Goal: Task Accomplishment & Management: Use online tool/utility

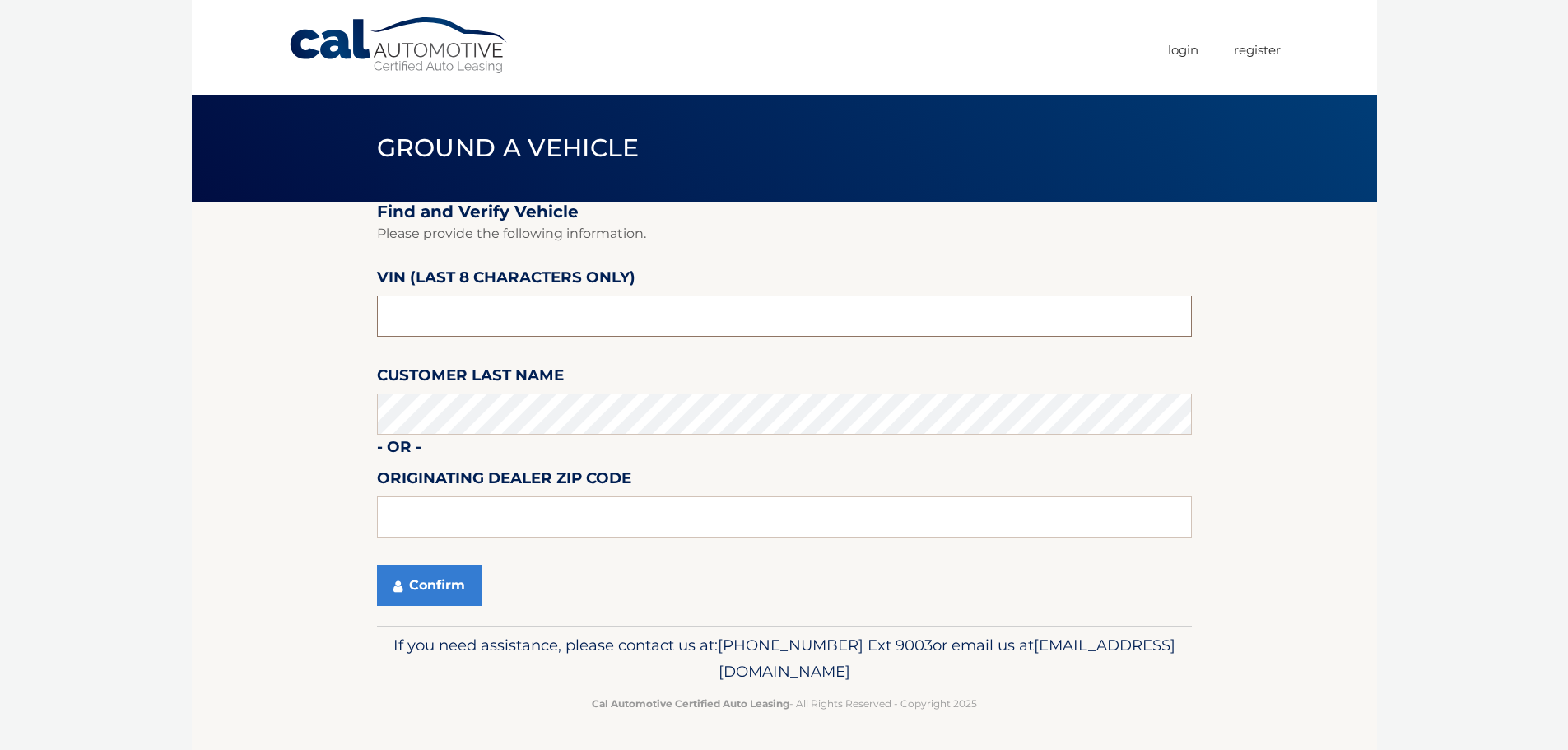
drag, startPoint x: 451, startPoint y: 310, endPoint x: 341, endPoint y: 318, distance: 110.3
click at [339, 317] on section "Find and Verify Vehicle Please provide the following information. VIN (last 8 c…" at bounding box center [784, 413] width 1185 height 424
click at [270, 250] on section "Find and Verify Vehicle Please provide the following information. VIN (last 8 c…" at bounding box center [784, 413] width 1185 height 424
click at [438, 310] on input "text" at bounding box center [784, 316] width 815 height 41
type input "NM024561"
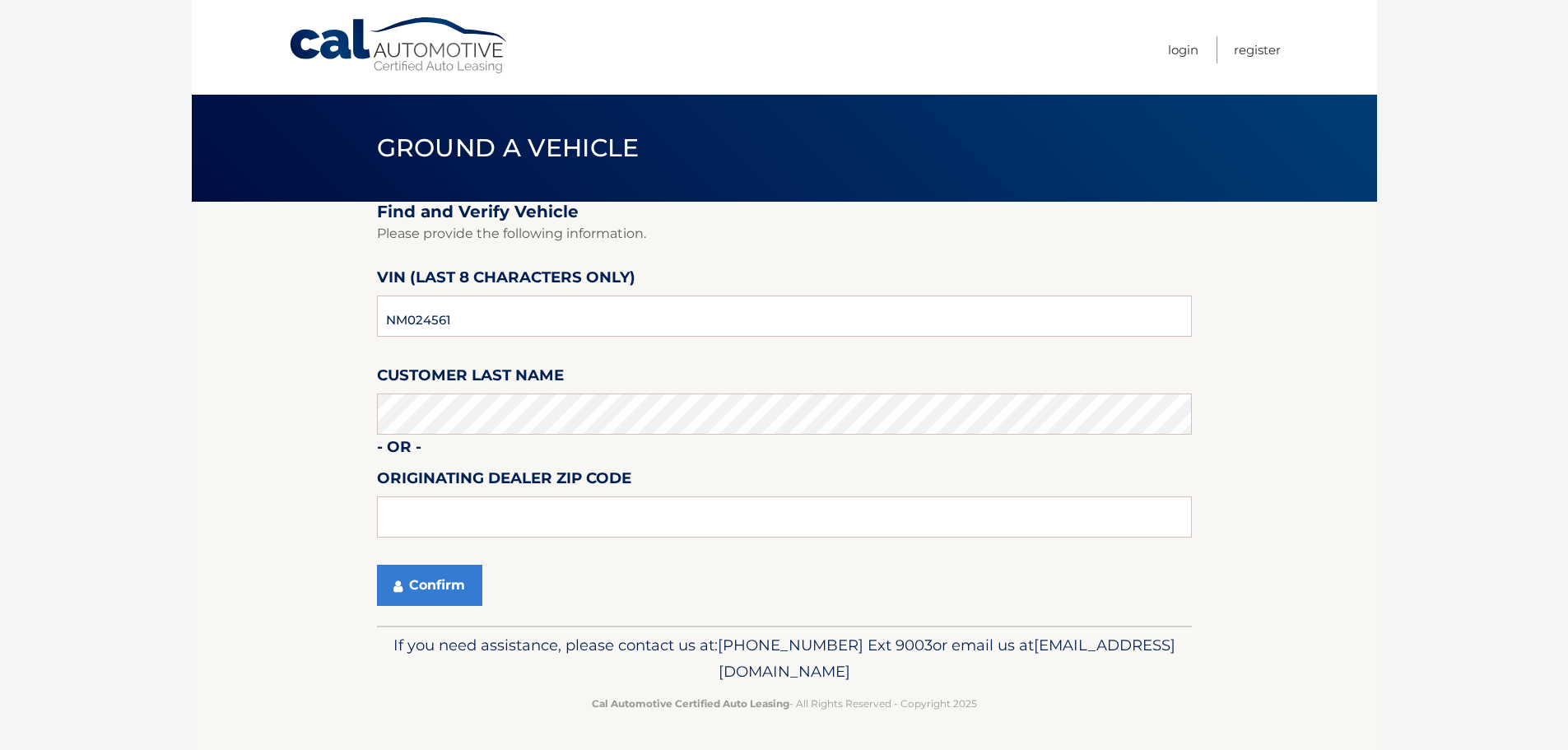
drag, startPoint x: 310, startPoint y: 434, endPoint x: 291, endPoint y: 442, distance: 20.6
click at [311, 434] on section "Find and Verify Vehicle Please provide the following information. VIN (last 8 c…" at bounding box center [784, 413] width 1185 height 424
click at [443, 587] on button "Confirm" at bounding box center [429, 586] width 106 height 41
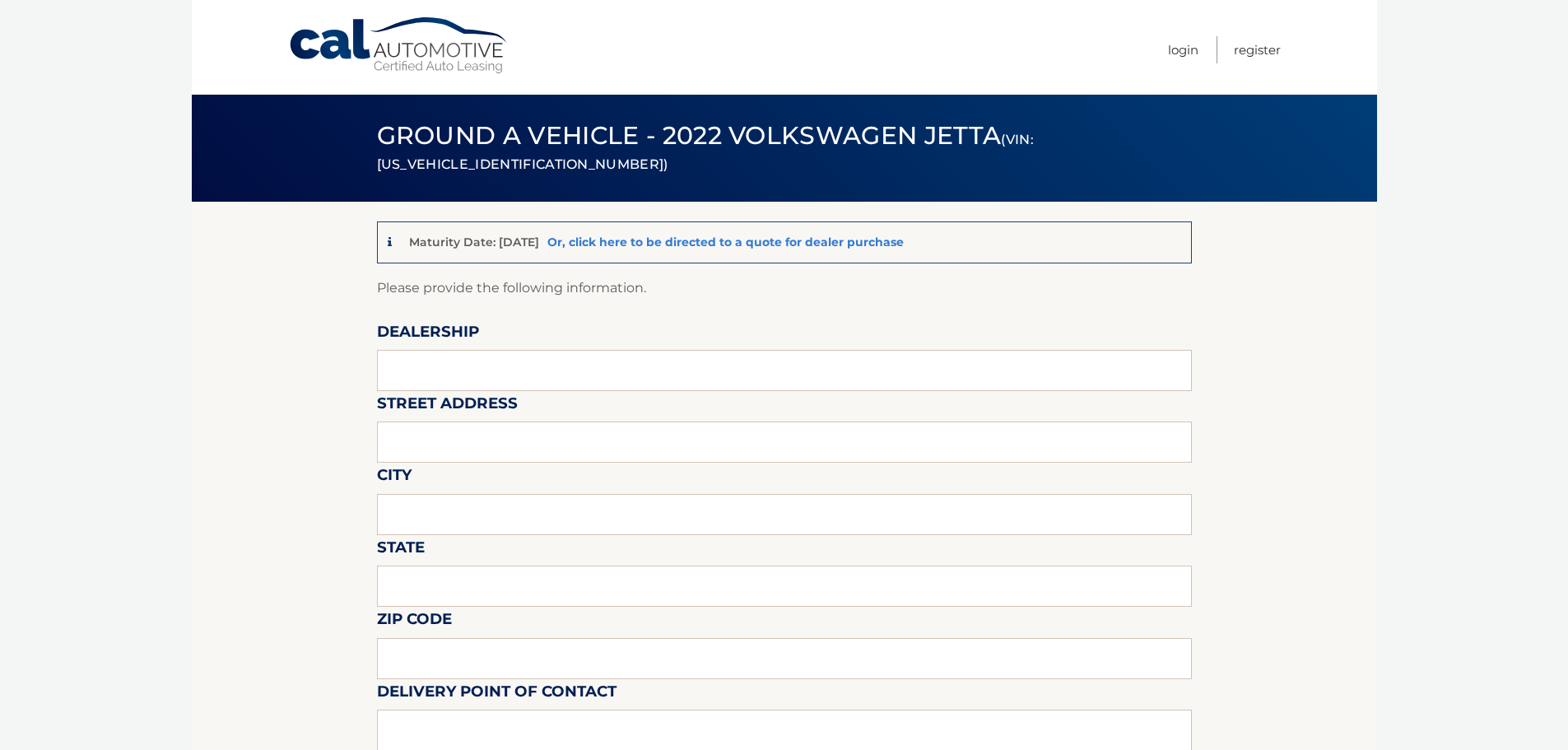
click at [607, 237] on link "Or, click here to be directed to a quote for dealer purchase" at bounding box center [726, 242] width 357 height 15
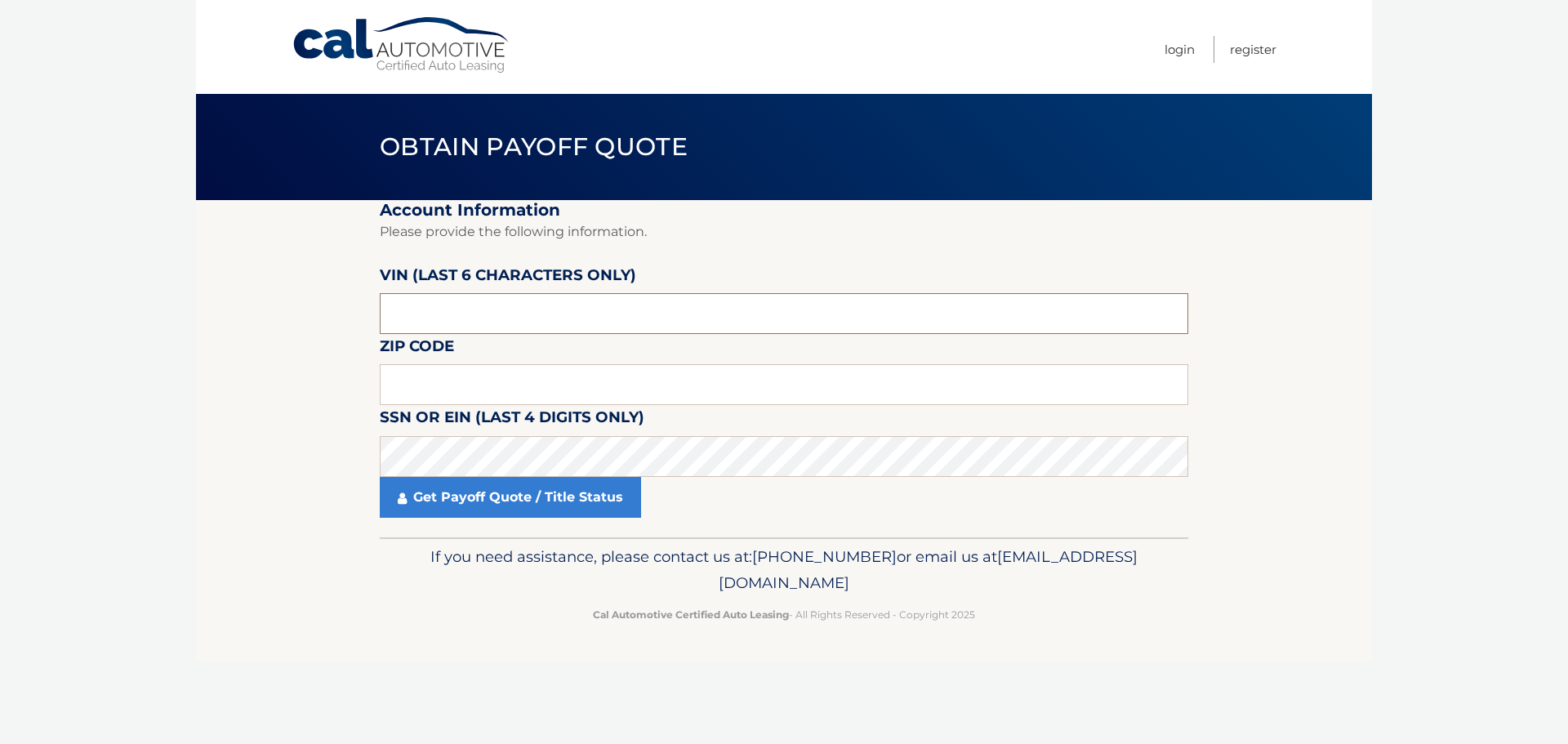
click at [474, 329] on input "text" at bounding box center [783, 314] width 809 height 41
type input "NM0245"
click at [477, 393] on input "text" at bounding box center [783, 385] width 809 height 41
type input "33326"
click button "For Originating Dealer" at bounding box center [0, 0] width 0 height 0
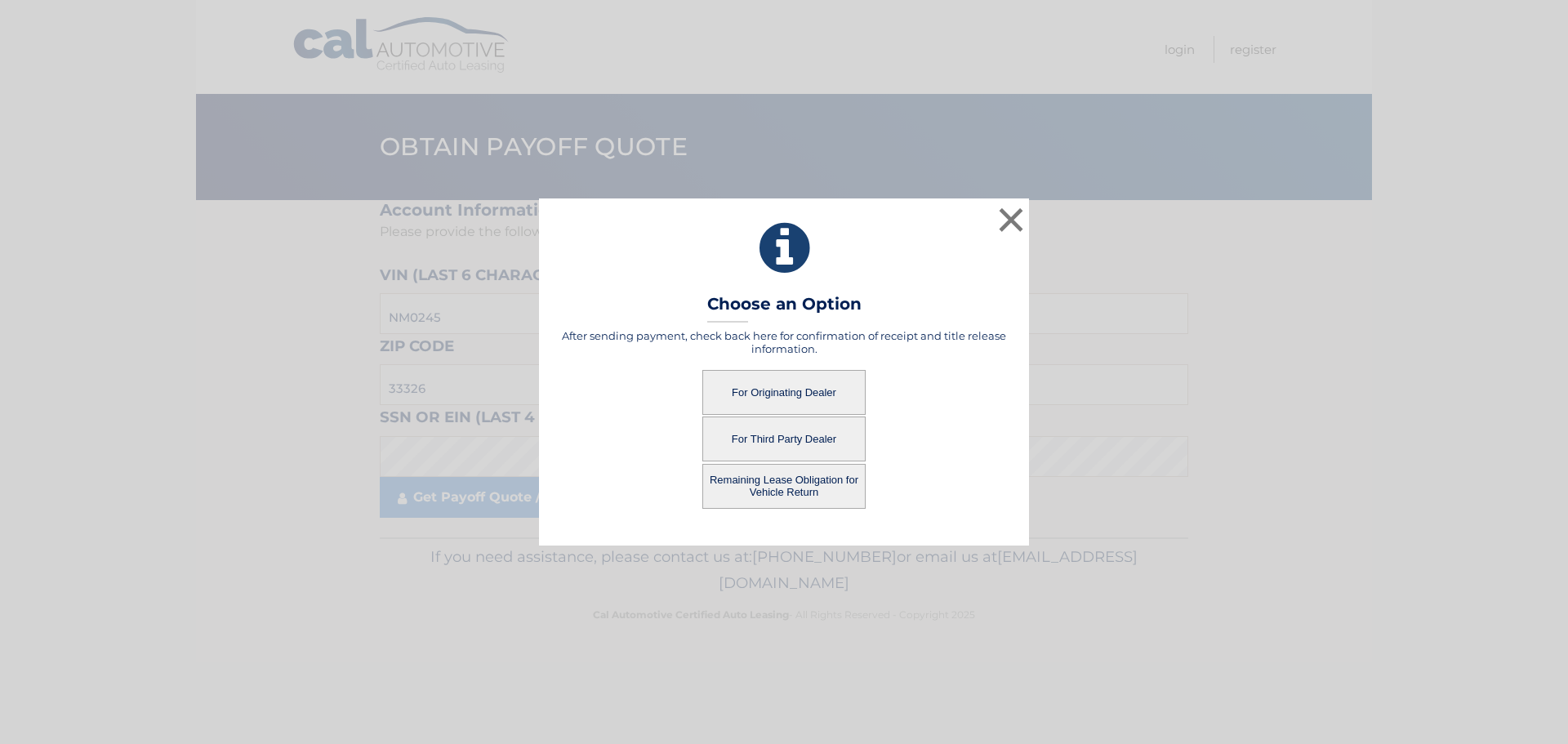
click at [784, 438] on button "For Third Party Dealer" at bounding box center [783, 438] width 163 height 45
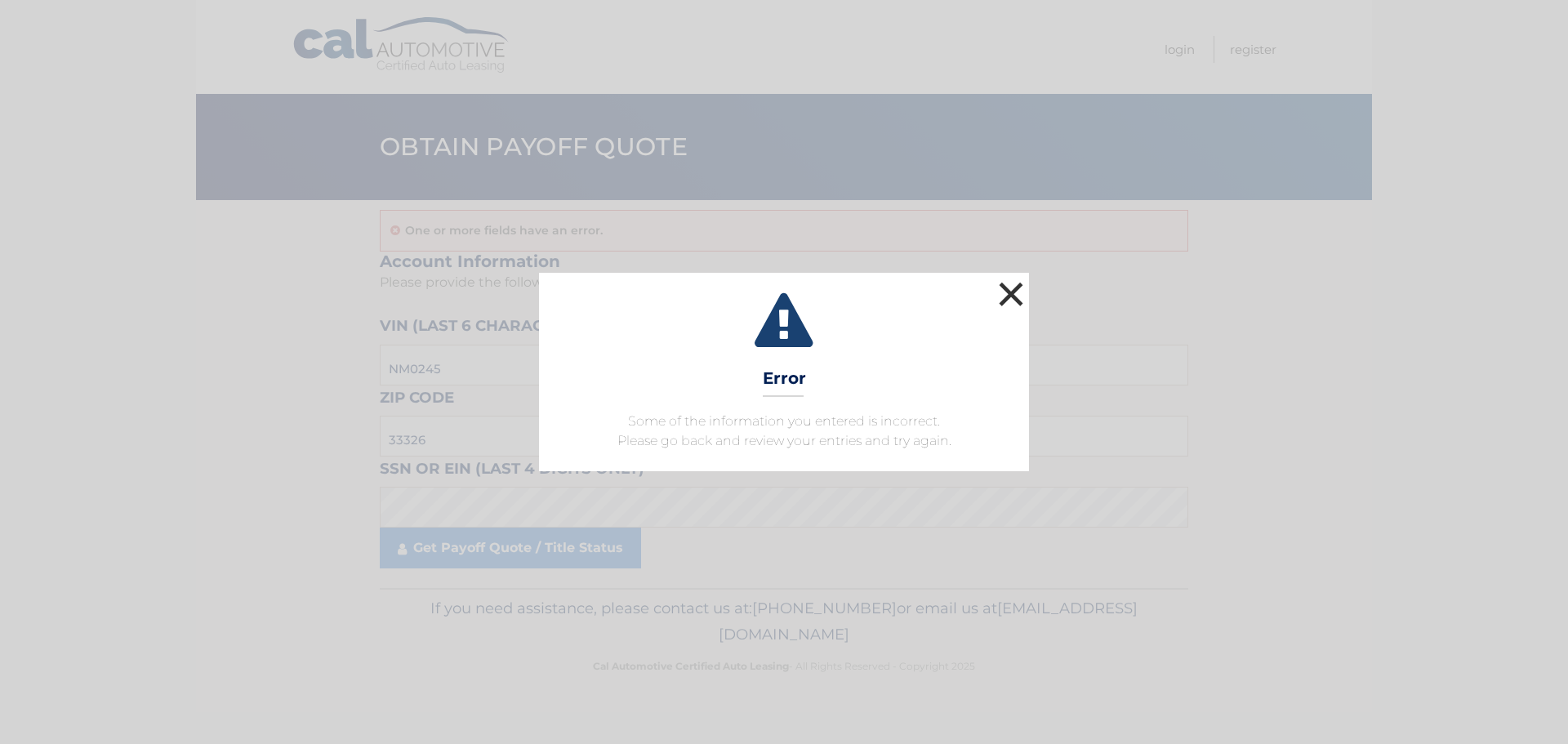
click at [1005, 289] on button "×" at bounding box center [1011, 294] width 33 height 33
